Goal: Task Accomplishment & Management: Manage account settings

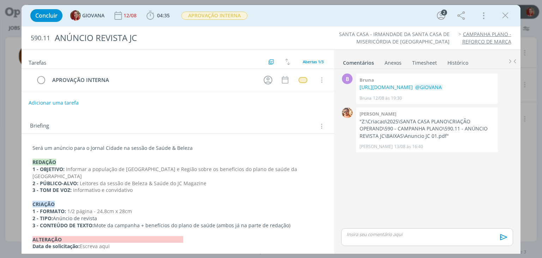
click at [64, 99] on button "Adicionar uma tarefa" at bounding box center [54, 103] width 50 height 12
type input "APROVAÇÃO CLIENTE"
click at [303, 102] on button "Ok" at bounding box center [305, 102] width 14 height 9
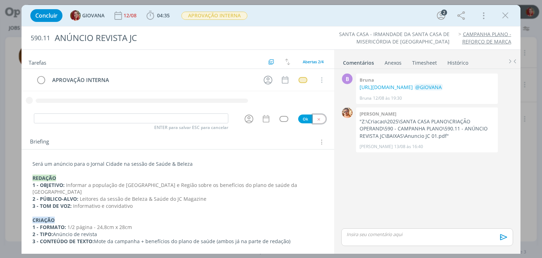
click at [317, 118] on icon "dialog" at bounding box center [319, 119] width 5 height 5
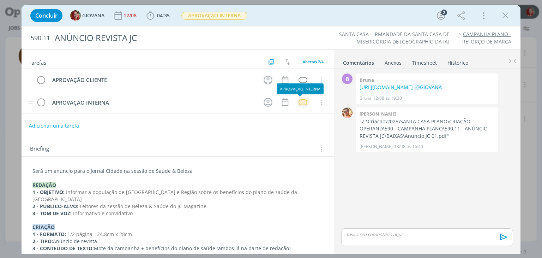
click at [301, 101] on div "dialog" at bounding box center [303, 102] width 9 height 6
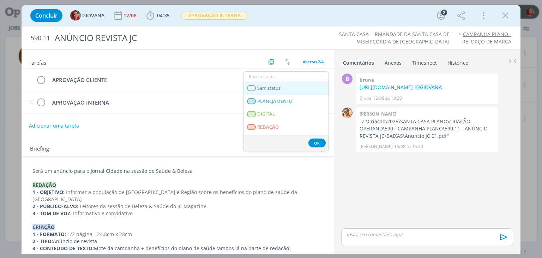
click at [301, 91] on link "Sem status" at bounding box center [286, 88] width 85 height 13
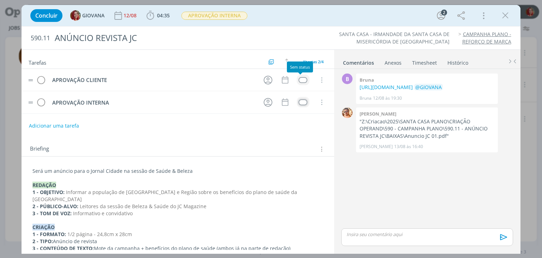
click at [302, 80] on div "dialog" at bounding box center [303, 80] width 9 height 6
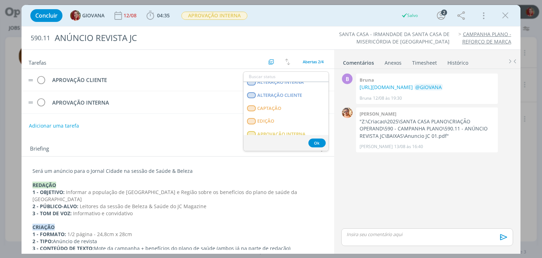
scroll to position [106, 0]
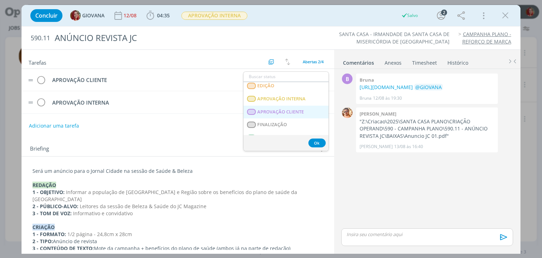
click at [292, 109] on span "APROVAÇÃO CLIENTE" at bounding box center [281, 112] width 47 height 6
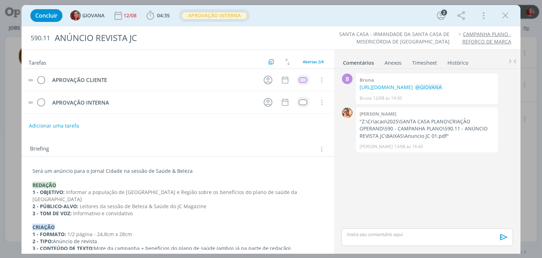
click at [220, 17] on span "APROVAÇÃO INTERNA" at bounding box center [214, 16] width 66 height 8
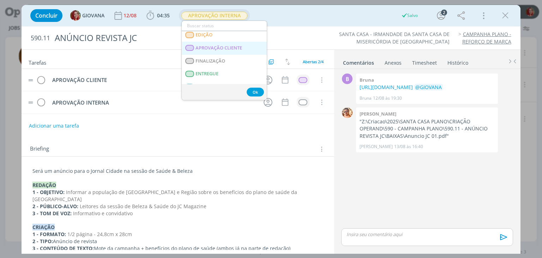
click at [231, 45] on span "APROVAÇÃO CLIENTE" at bounding box center [219, 48] width 47 height 6
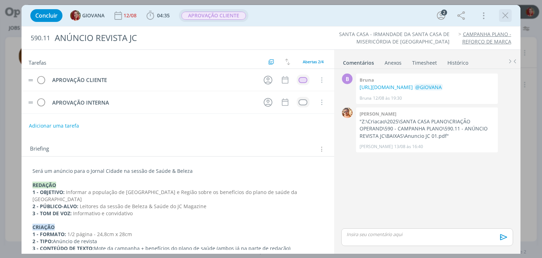
click at [507, 17] on icon "dialog" at bounding box center [505, 15] width 11 height 11
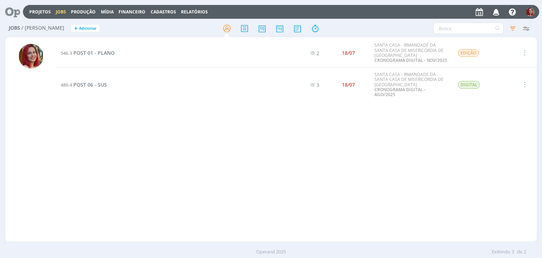
click at [15, 16] on icon at bounding box center [10, 12] width 14 height 14
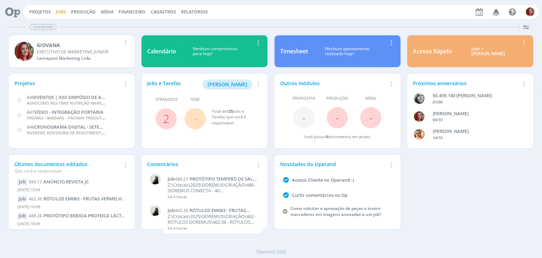
click at [60, 10] on link "Jobs" at bounding box center [61, 12] width 10 height 6
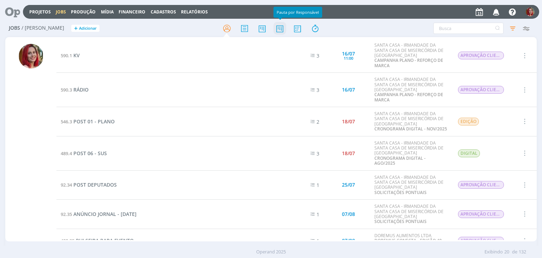
click at [286, 29] on icon at bounding box center [280, 29] width 13 height 14
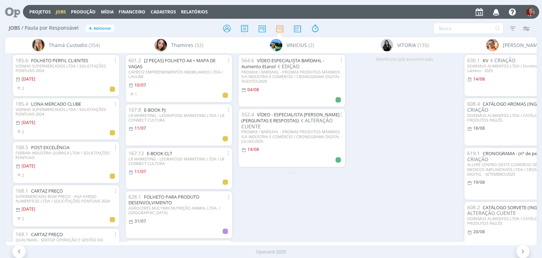
scroll to position [0, 2524]
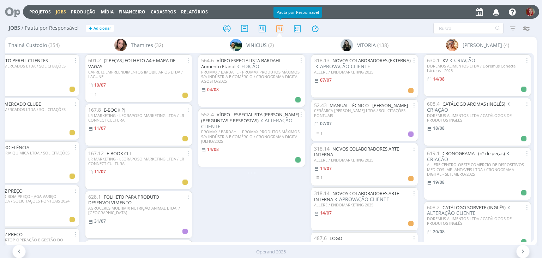
drag, startPoint x: 10, startPoint y: 16, endPoint x: 13, endPoint y: 10, distance: 7.8
click at [10, 16] on icon at bounding box center [10, 12] width 14 height 14
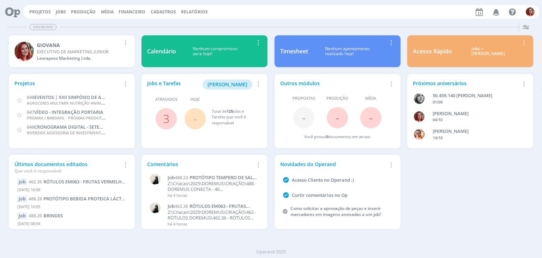
click at [146, 237] on div "Dashboard Salvar Selecione abaixo os cards desejados: Meus Meu Perfil Agenda Ti…" at bounding box center [271, 139] width 542 height 238
click at [396, 29] on div "Dashboard" at bounding box center [271, 27] width 529 height 10
drag, startPoint x: 30, startPoint y: 11, endPoint x: 34, endPoint y: 11, distance: 4.3
click at [31, 11] on link "Projetos" at bounding box center [40, 12] width 22 height 6
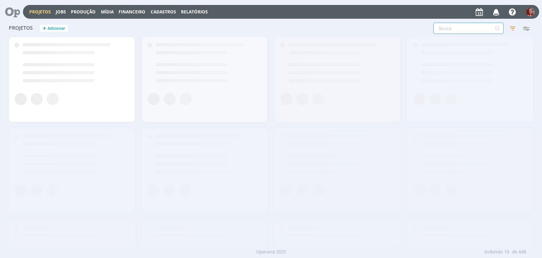
click at [466, 30] on input "text" at bounding box center [468, 28] width 70 height 11
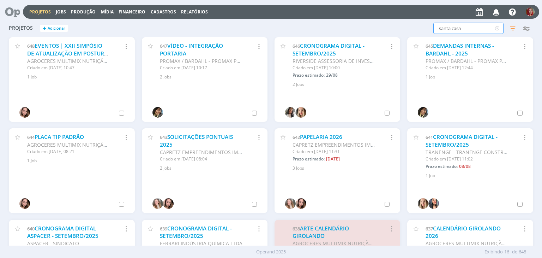
type input "santa casa"
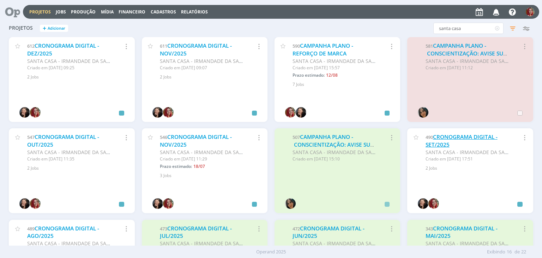
click at [441, 144] on link "CRONOGRAMA DIGITAL - SET/2025" at bounding box center [462, 140] width 72 height 15
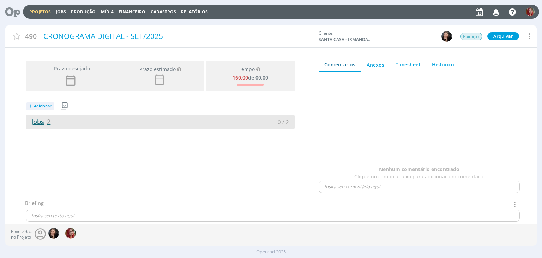
click at [34, 121] on link "Jobs 2" at bounding box center [38, 121] width 25 height 8
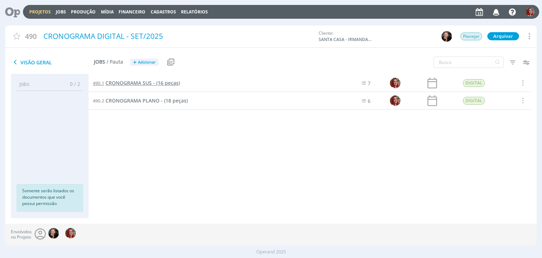
click at [134, 82] on span "CRONOGRAMA SUS - (16 peças)" at bounding box center [143, 82] width 74 height 7
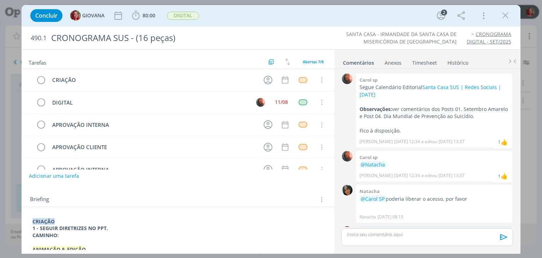
scroll to position [31, 0]
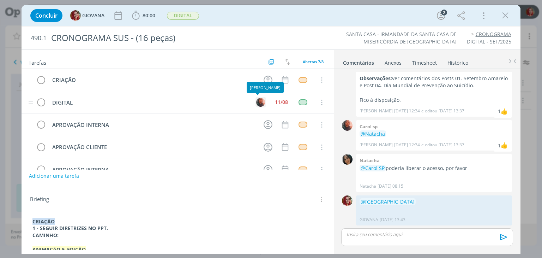
click at [256, 101] on img "dialog" at bounding box center [260, 102] width 9 height 9
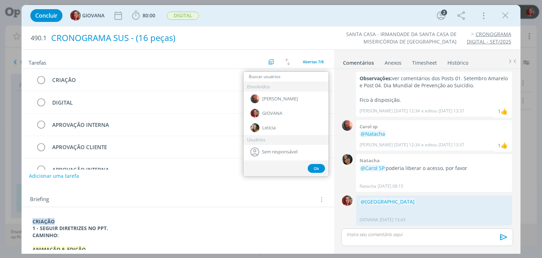
click at [263, 40] on div "CRONOGRAMA SUS - (16 peças)" at bounding box center [178, 37] width 260 height 17
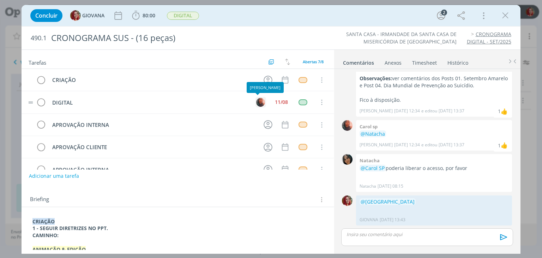
click at [256, 101] on img "dialog" at bounding box center [260, 102] width 9 height 9
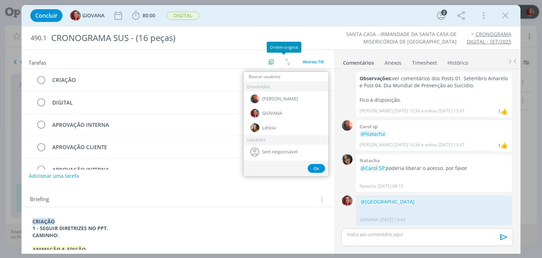
drag, startPoint x: 302, startPoint y: 22, endPoint x: 277, endPoint y: 27, distance: 25.5
click at [302, 22] on div "Concluir GIOVANA 80:00 Iniciar Apontar Data * 15/08/2025 Horas * 00:00 Tarefa S…" at bounding box center [271, 15] width 488 height 17
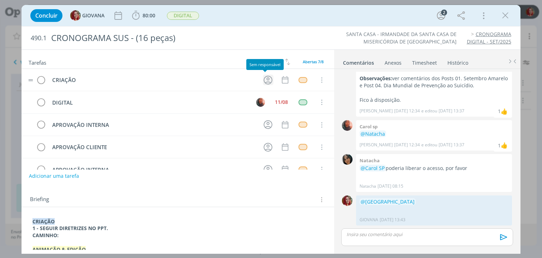
click at [266, 81] on icon "dialog" at bounding box center [268, 80] width 9 height 9
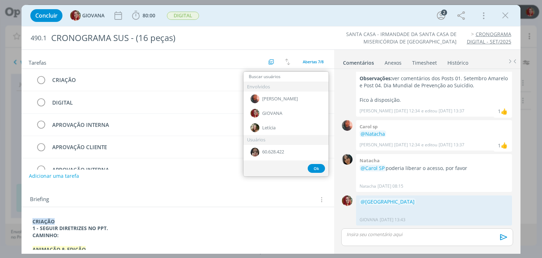
click at [320, 18] on div "Concluir GIOVANA 80:00 Iniciar Apontar Data * 15/08/2025 Horas * 00:00 Tarefa S…" at bounding box center [271, 15] width 488 height 17
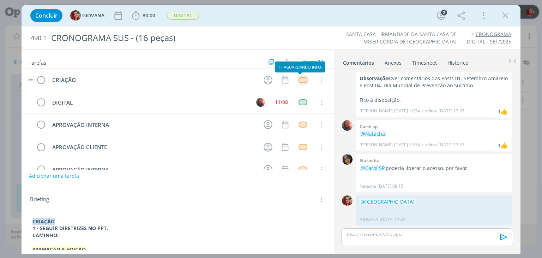
click at [299, 79] on div "dialog" at bounding box center [303, 80] width 9 height 6
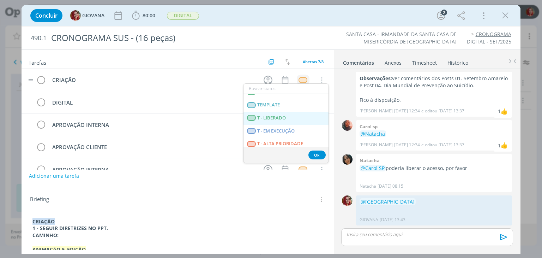
scroll to position [180, 0]
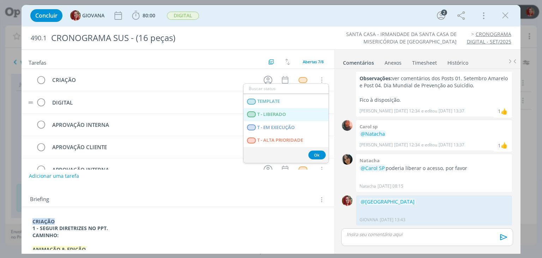
drag, startPoint x: 295, startPoint y: 113, endPoint x: 291, endPoint y: 103, distance: 11.1
click at [295, 113] on LIBERADO "T - LIBERADO" at bounding box center [286, 114] width 85 height 13
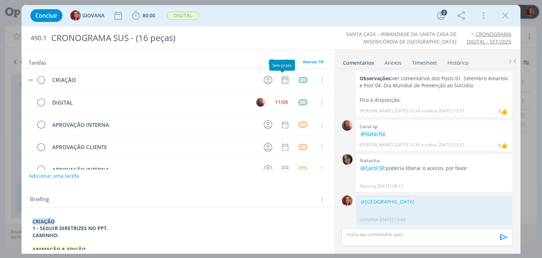
click at [283, 79] on icon "dialog" at bounding box center [285, 79] width 9 height 9
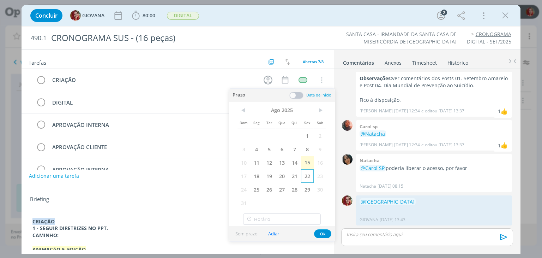
click at [305, 171] on span "22" at bounding box center [307, 175] width 13 height 13
click at [324, 232] on button "Ok" at bounding box center [322, 233] width 17 height 9
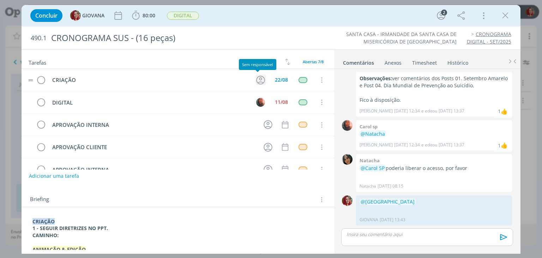
click at [257, 78] on icon "dialog" at bounding box center [260, 79] width 11 height 11
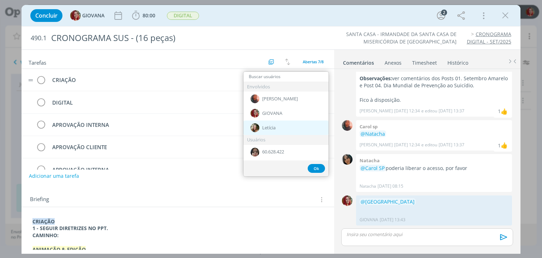
click at [273, 125] on span "Letícia" at bounding box center [268, 128] width 13 height 6
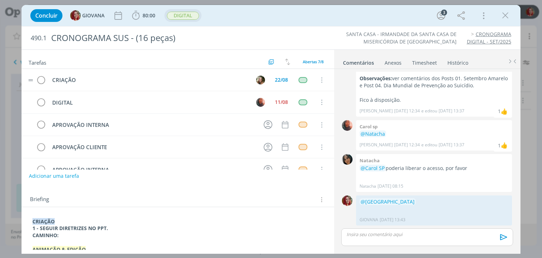
click at [185, 16] on span "DIGITAL" at bounding box center [183, 16] width 32 height 8
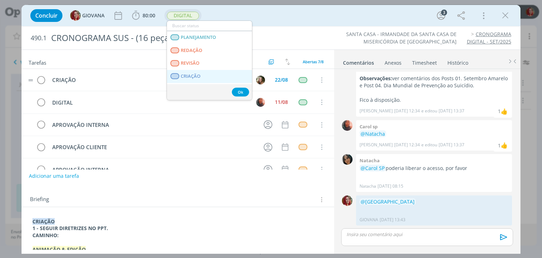
click at [216, 74] on link "CRIAÇÃO" at bounding box center [209, 76] width 85 height 13
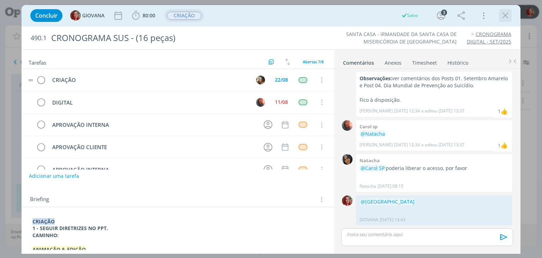
click at [508, 17] on icon "dialog" at bounding box center [505, 15] width 11 height 11
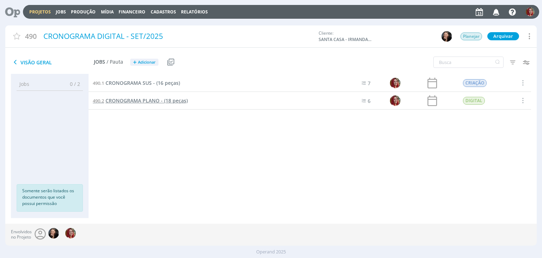
click at [133, 101] on span "CRONOGRAMA PLANO - (18 peças)" at bounding box center [147, 100] width 82 height 7
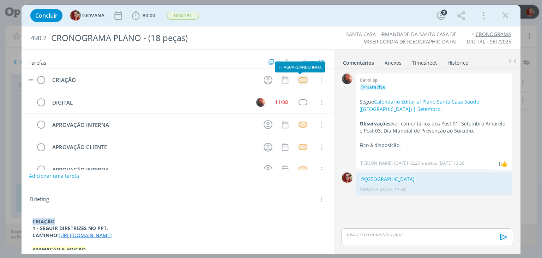
click at [301, 79] on div "dialog" at bounding box center [303, 80] width 9 height 6
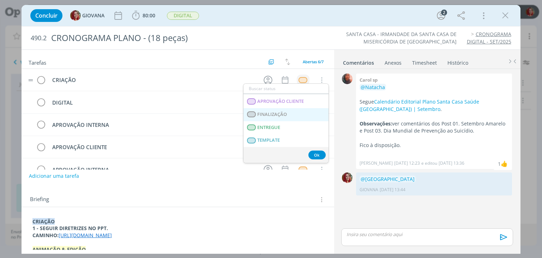
scroll to position [180, 0]
click at [292, 113] on LIBERADO "T - LIBERADO" at bounding box center [286, 114] width 85 height 13
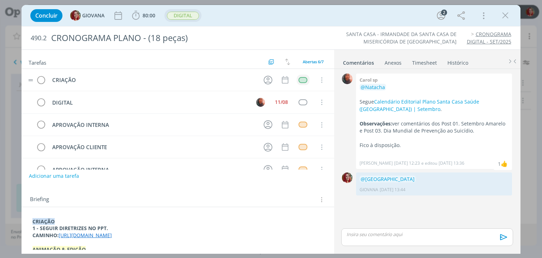
click at [182, 15] on span "DIGITAL" at bounding box center [183, 16] width 32 height 8
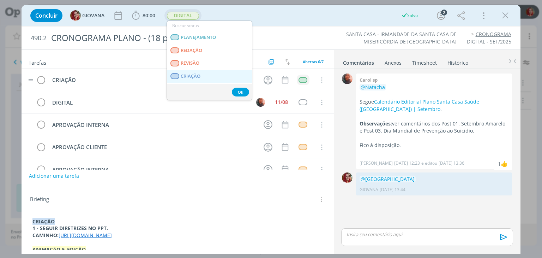
click at [212, 72] on link "CRIAÇÃO" at bounding box center [209, 76] width 85 height 13
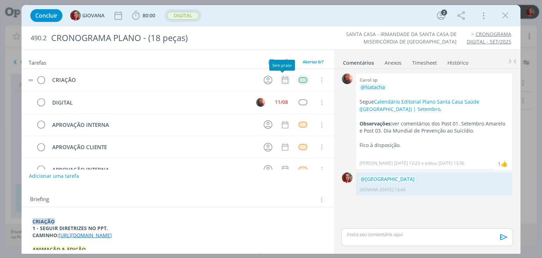
click at [281, 80] on icon "dialog" at bounding box center [285, 79] width 9 height 9
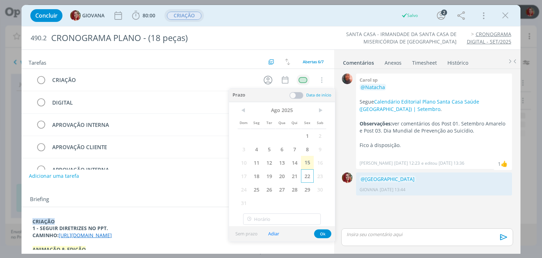
click at [310, 180] on span "22" at bounding box center [307, 175] width 13 height 13
click at [321, 233] on button "Ok" at bounding box center [322, 233] width 17 height 9
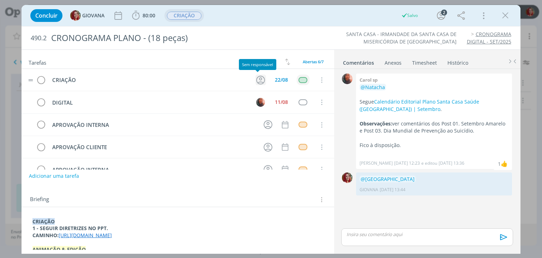
click at [259, 83] on icon "dialog" at bounding box center [260, 80] width 9 height 9
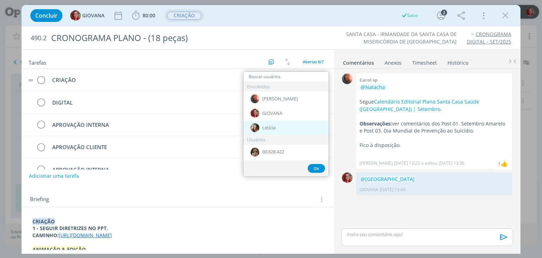
click at [264, 129] on span "Letícia" at bounding box center [268, 128] width 13 height 6
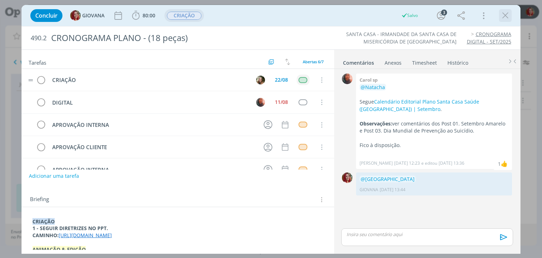
click at [511, 17] on div "dialog" at bounding box center [505, 15] width 13 height 13
click at [503, 13] on icon "dialog" at bounding box center [505, 15] width 11 height 11
